Goal: Information Seeking & Learning: Learn about a topic

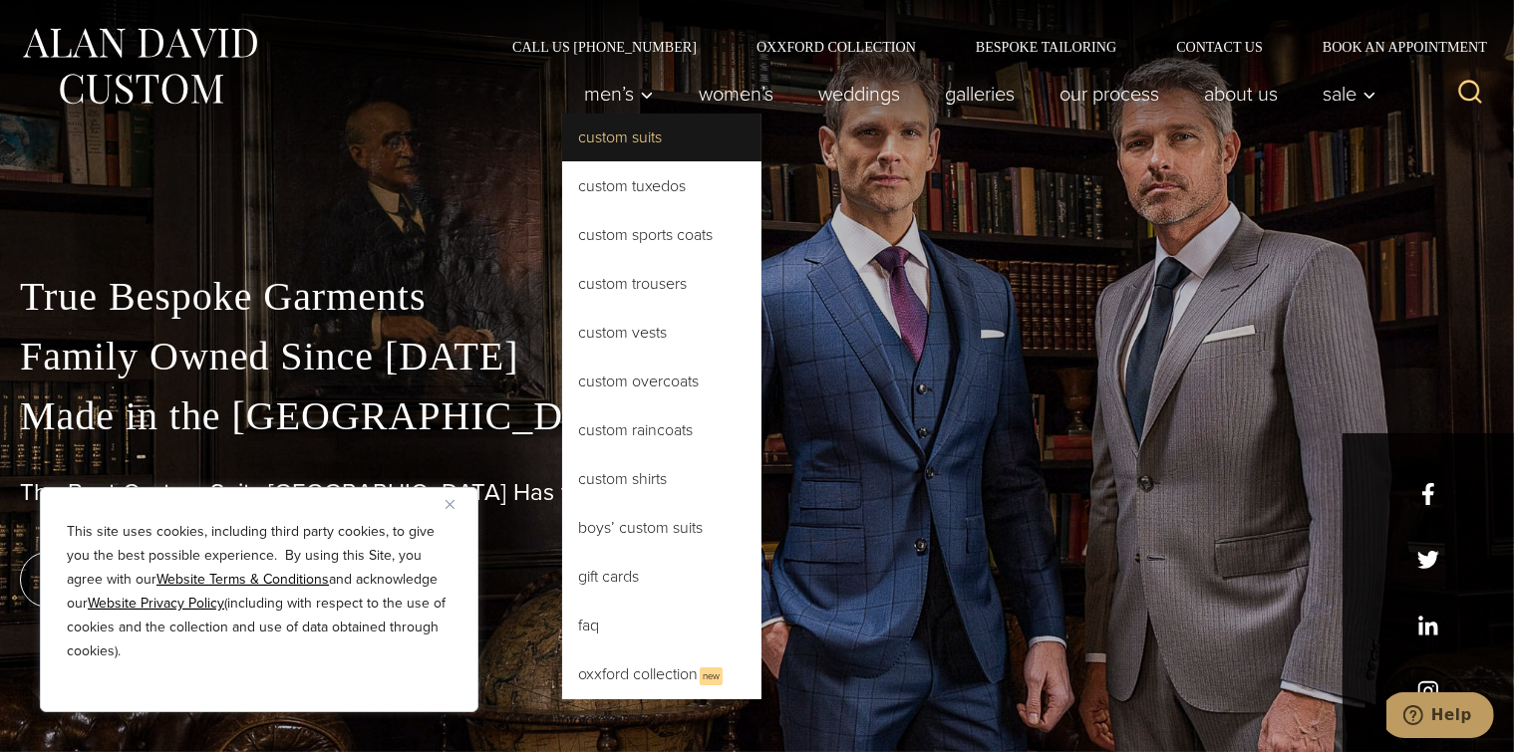
click at [602, 136] on link "Custom Suits" at bounding box center [661, 138] width 199 height 48
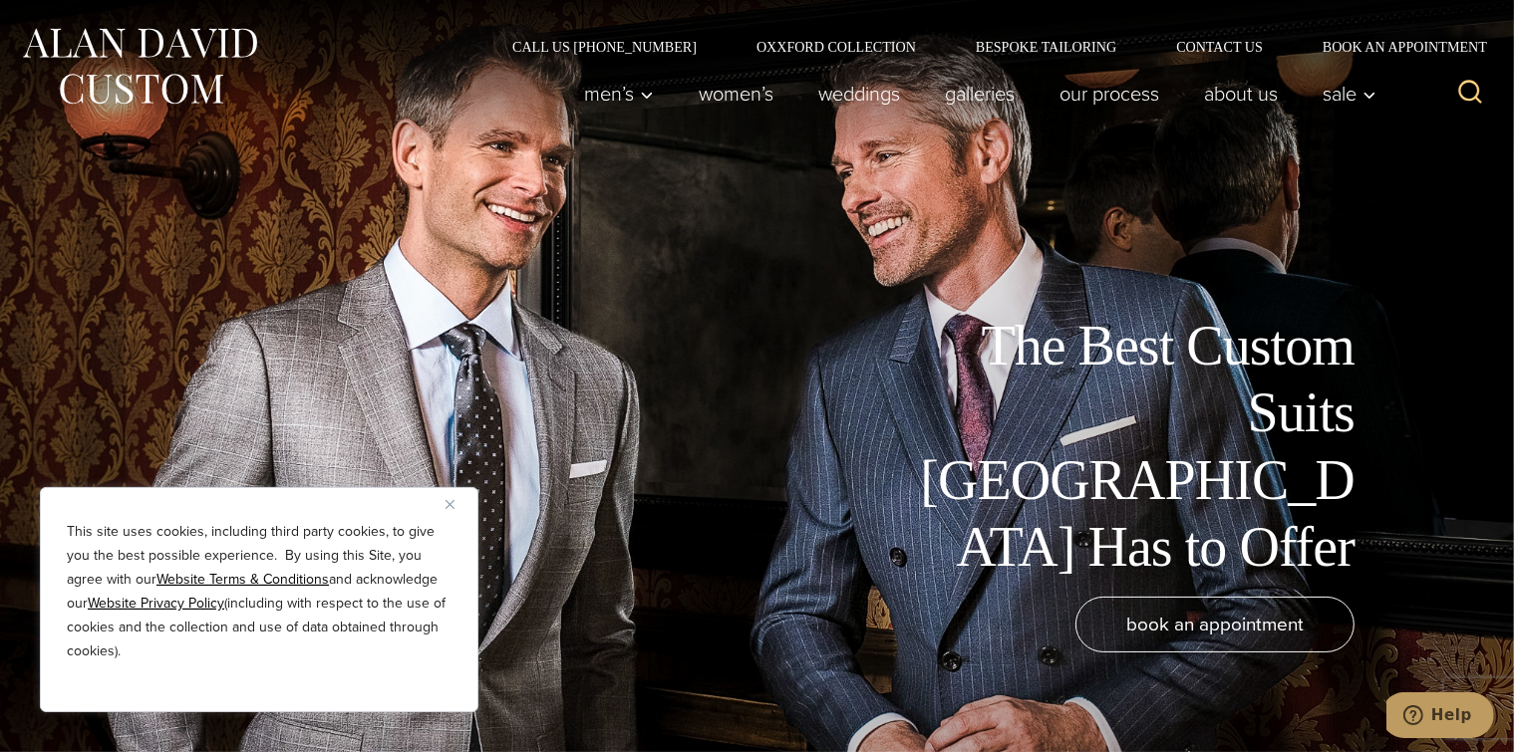
click at [449, 504] on img "Close" at bounding box center [449, 504] width 9 height 9
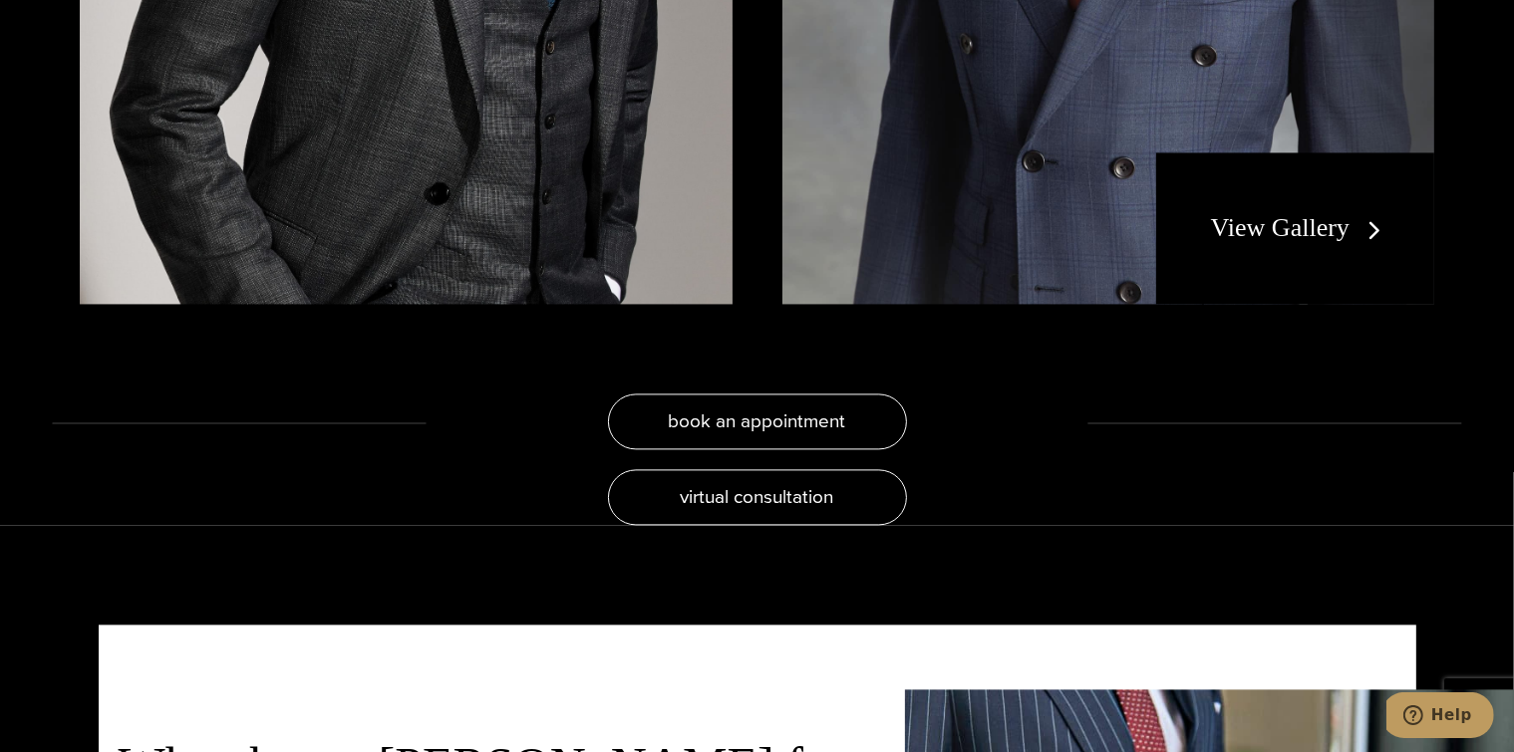
scroll to position [4185, 0]
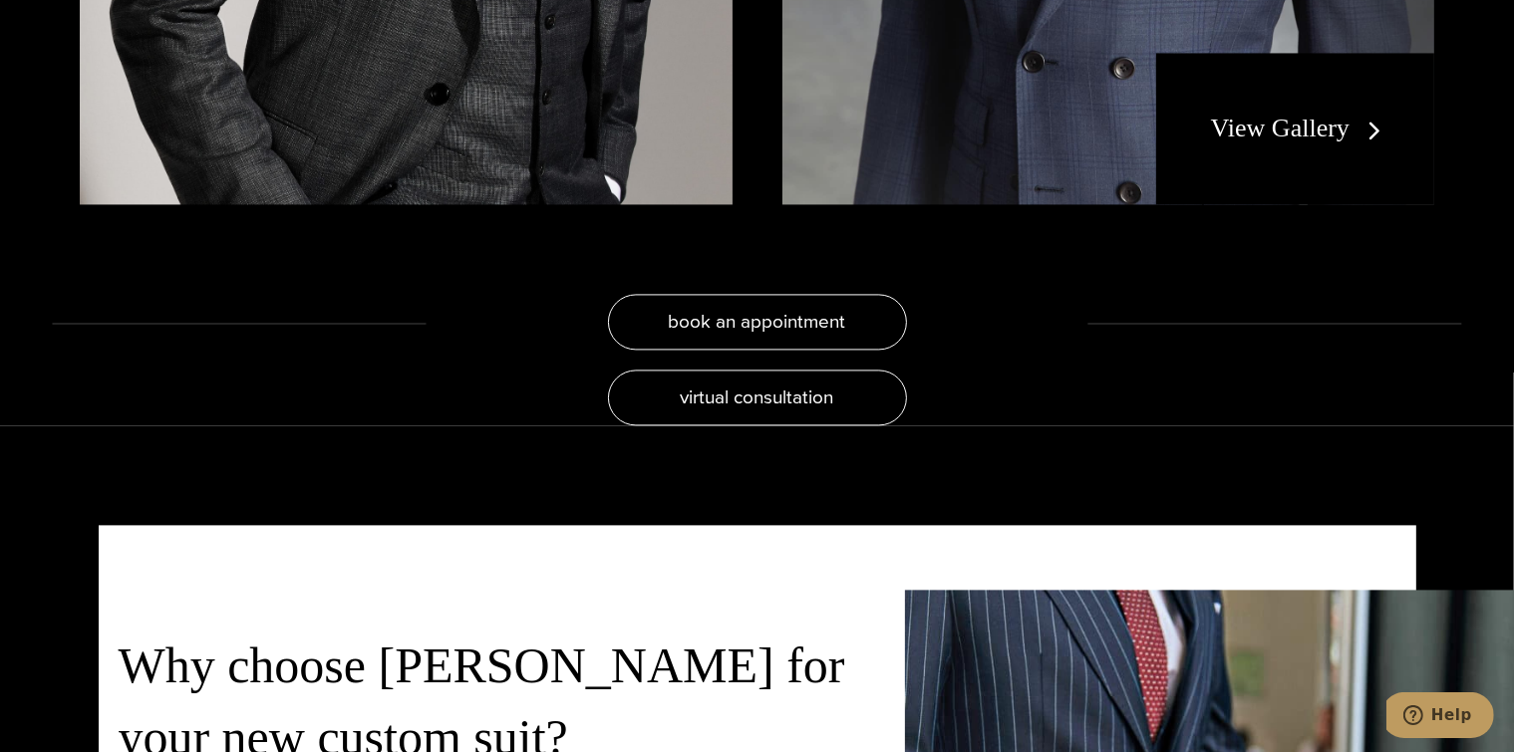
click at [1287, 134] on link "View Gallery" at bounding box center [1300, 128] width 178 height 29
